Goal: Use online tool/utility: Utilize a website feature to perform a specific function

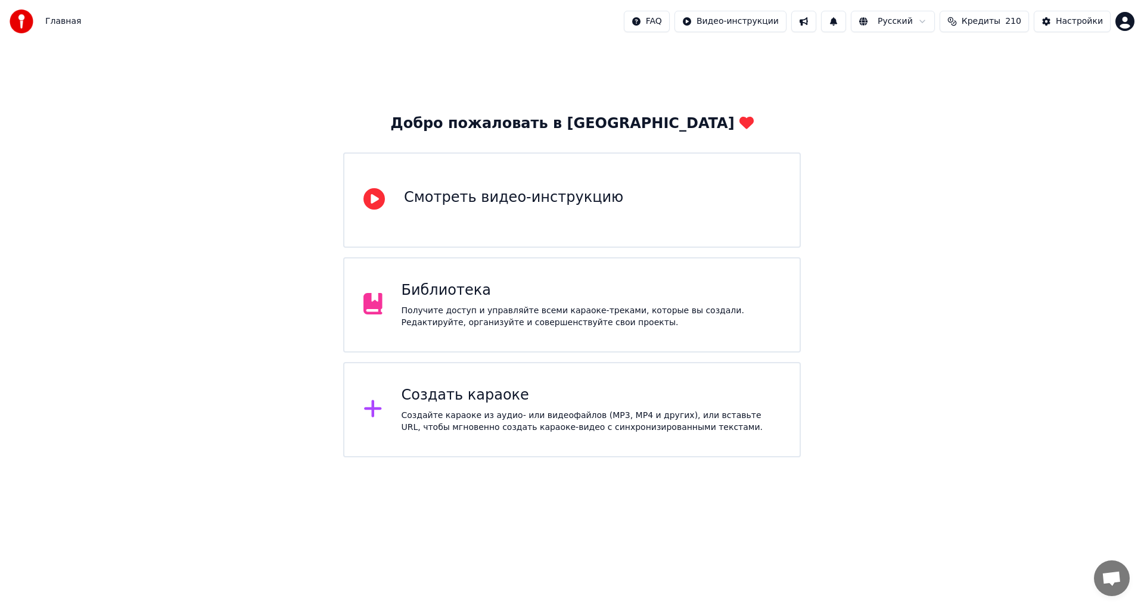
click at [468, 318] on div "Получите доступ и управляйте всеми караоке-треками, которые вы создали. Редакти…" at bounding box center [592, 317] width 380 height 24
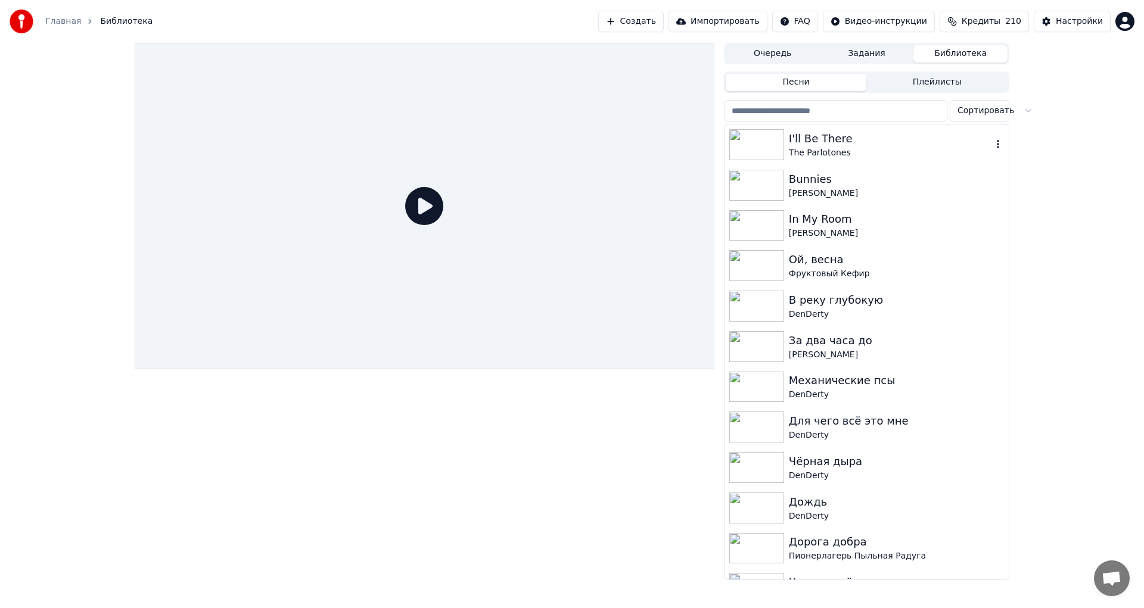
click at [892, 133] on div "I'll Be There" at bounding box center [890, 138] width 203 height 17
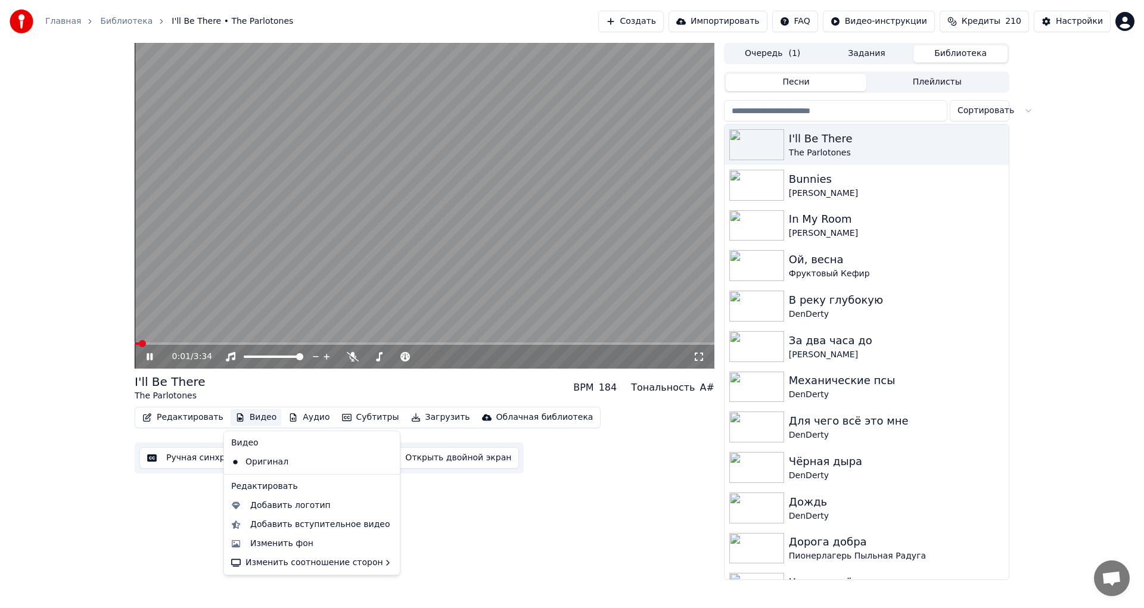
click at [256, 412] on button "Видео" at bounding box center [256, 417] width 51 height 17
click at [294, 508] on div "Добавить логотип" at bounding box center [290, 506] width 80 height 12
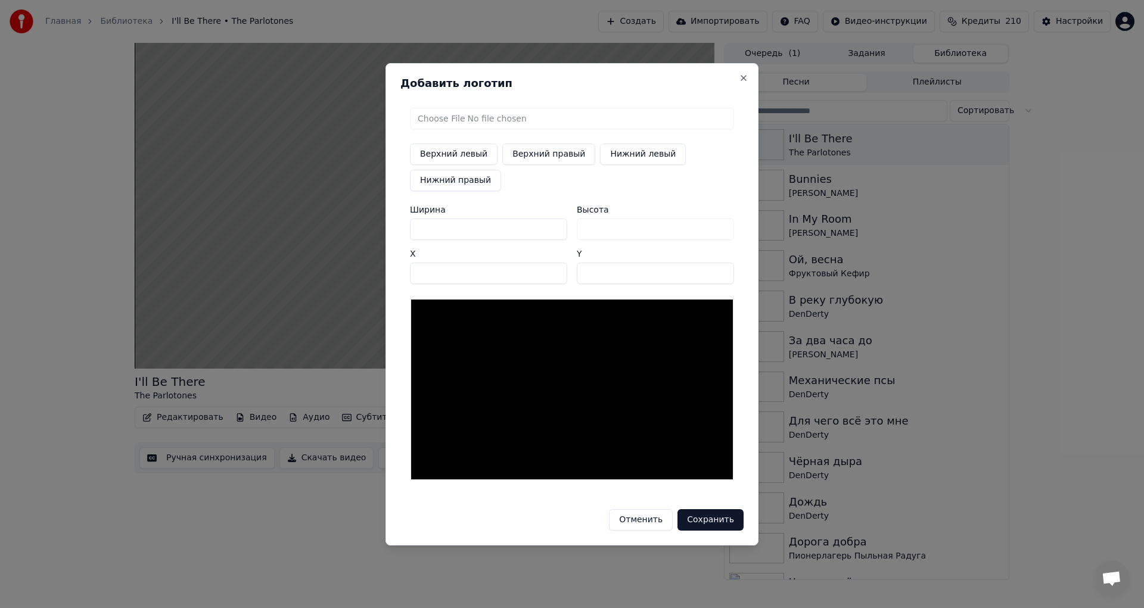
click at [497, 125] on input "file" at bounding box center [572, 118] width 324 height 21
type input "**********"
click at [527, 159] on button "Верхний правый" at bounding box center [548, 154] width 93 height 21
type input "****"
click at [719, 522] on button "Сохранить" at bounding box center [711, 519] width 66 height 21
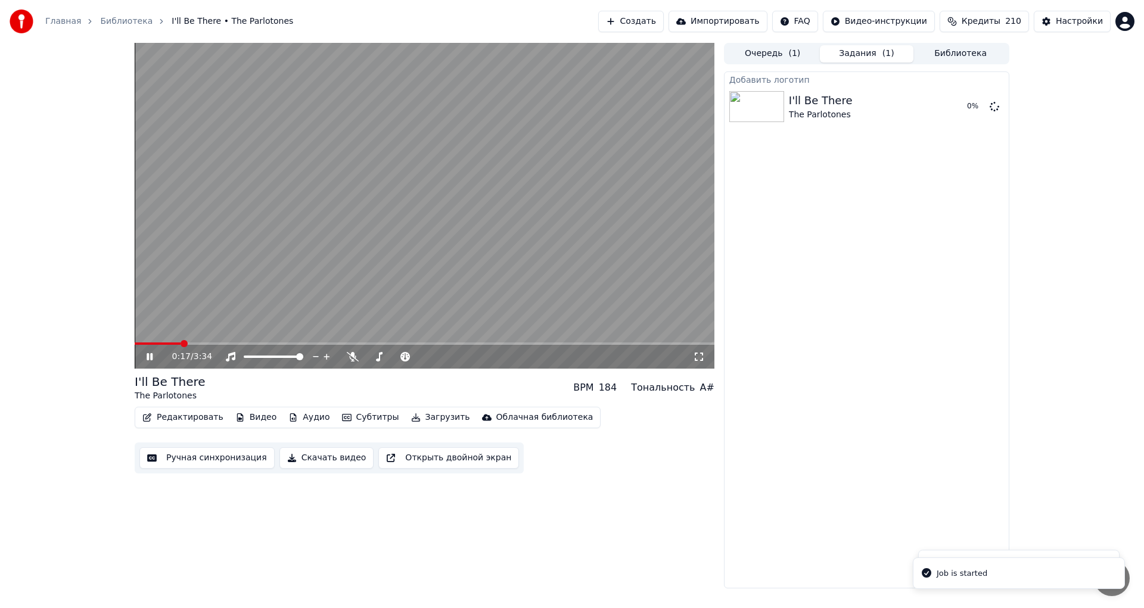
click at [559, 274] on video at bounding box center [425, 206] width 580 height 326
click at [855, 108] on div "I'll Be There The Parlotones" at bounding box center [844, 106] width 110 height 29
click at [931, 198] on div "Добавить логотип I'll Be There The Parlotones Воспроизвести" at bounding box center [866, 330] width 285 height 517
click at [242, 418] on button "Видео" at bounding box center [256, 417] width 51 height 17
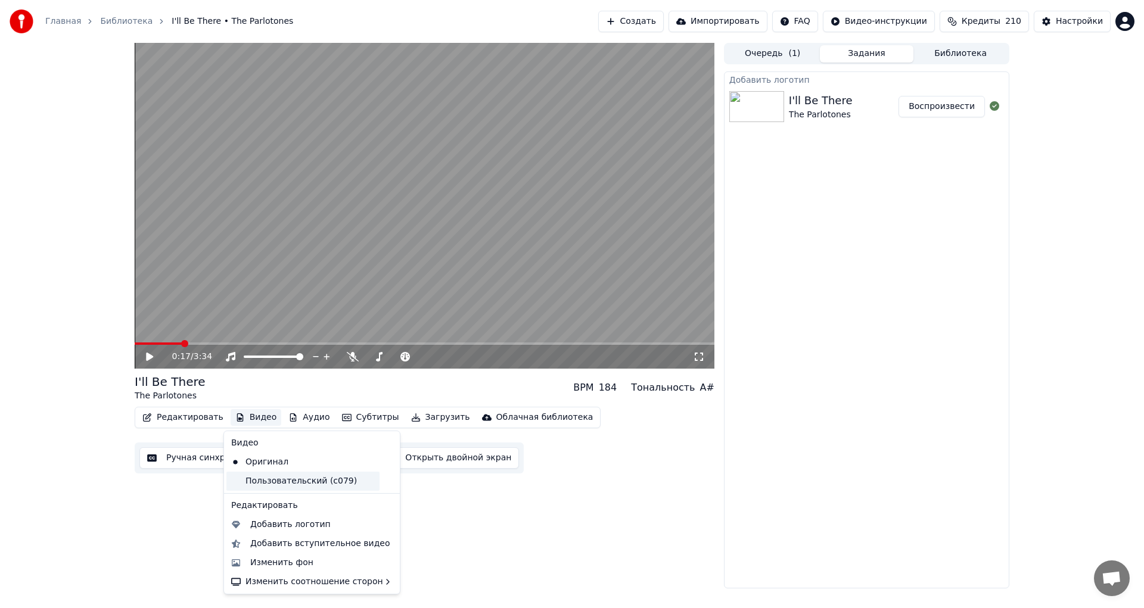
click at [275, 479] on div "Пользовательский (c079)" at bounding box center [302, 481] width 153 height 19
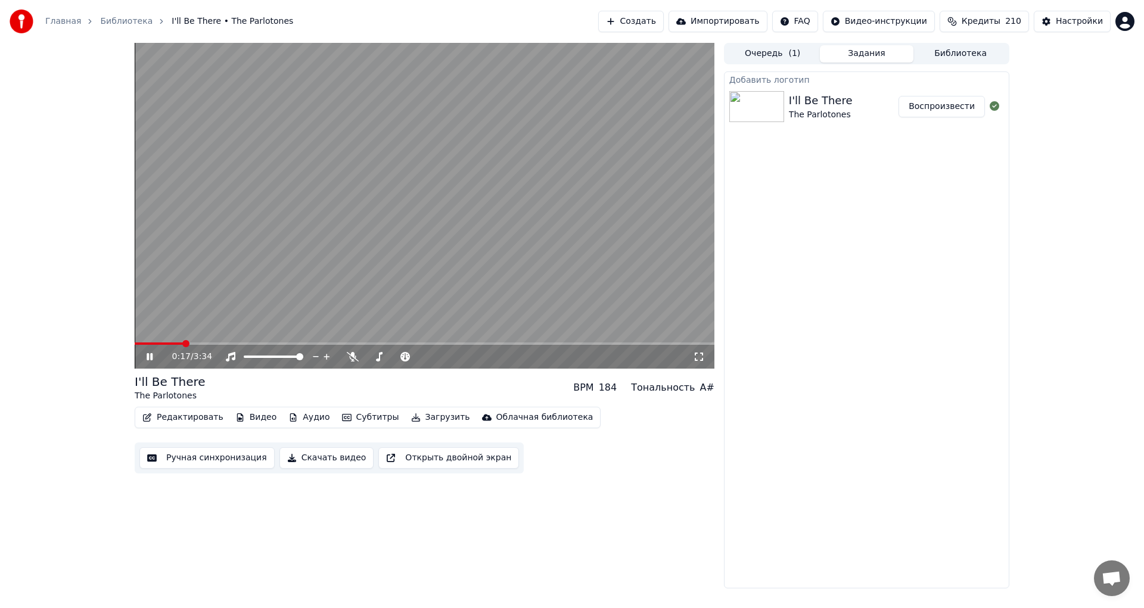
click at [471, 222] on video at bounding box center [425, 206] width 580 height 326
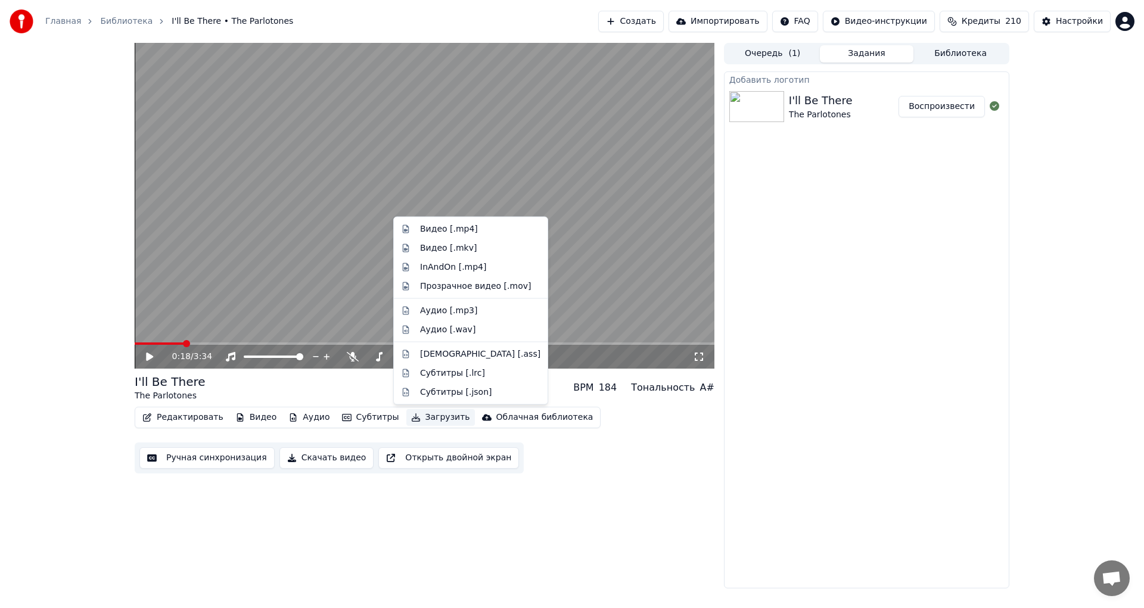
click at [418, 416] on button "Загрузить" at bounding box center [440, 417] width 69 height 17
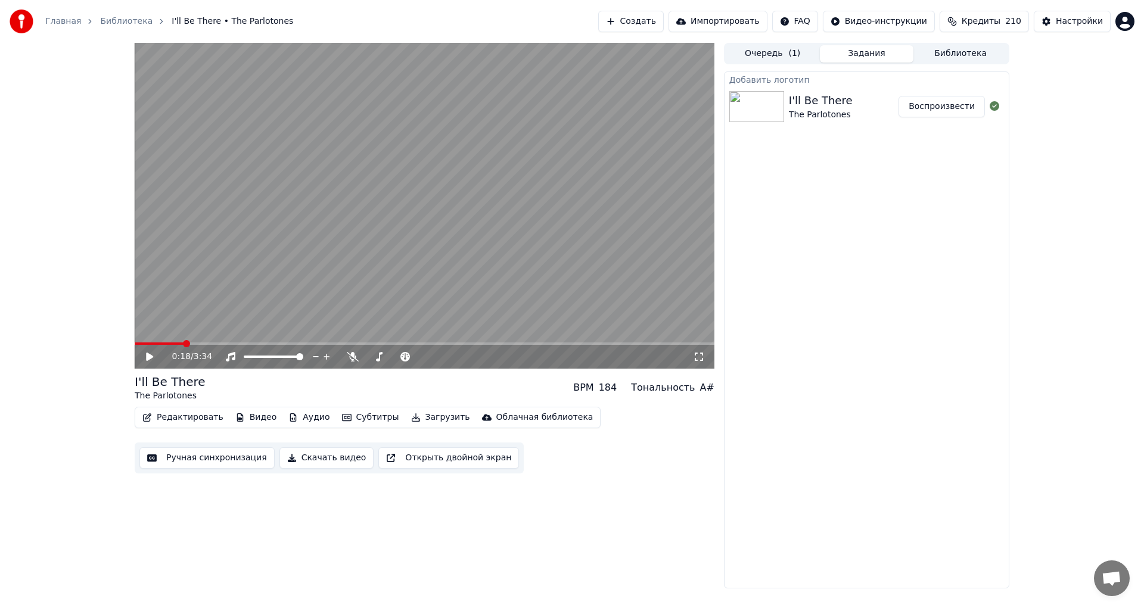
click at [631, 407] on div "Редактировать Видео Аудио Субтитры Загрузить Облачная библиотека Ручная синхрон…" at bounding box center [425, 440] width 580 height 67
click at [608, 240] on video at bounding box center [425, 206] width 580 height 326
click at [135, 345] on span at bounding box center [138, 343] width 7 height 7
click at [494, 219] on video at bounding box center [425, 206] width 580 height 326
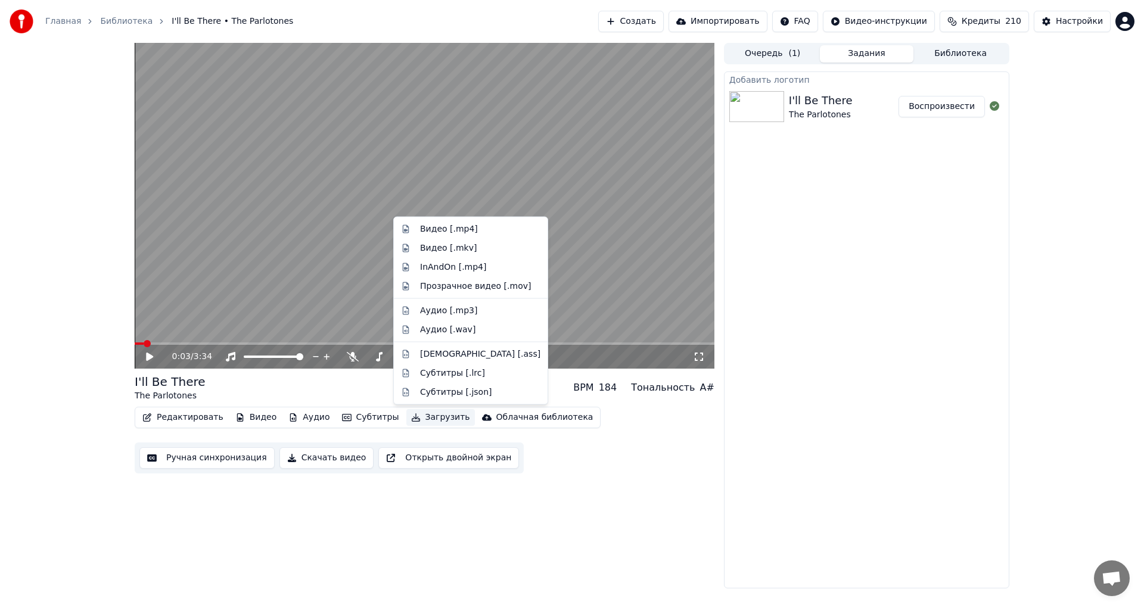
click at [439, 409] on button "Загрузить" at bounding box center [440, 417] width 69 height 17
click at [483, 229] on div "Видео [.mp4]" at bounding box center [480, 229] width 120 height 12
